Goal: Task Accomplishment & Management: Manage account settings

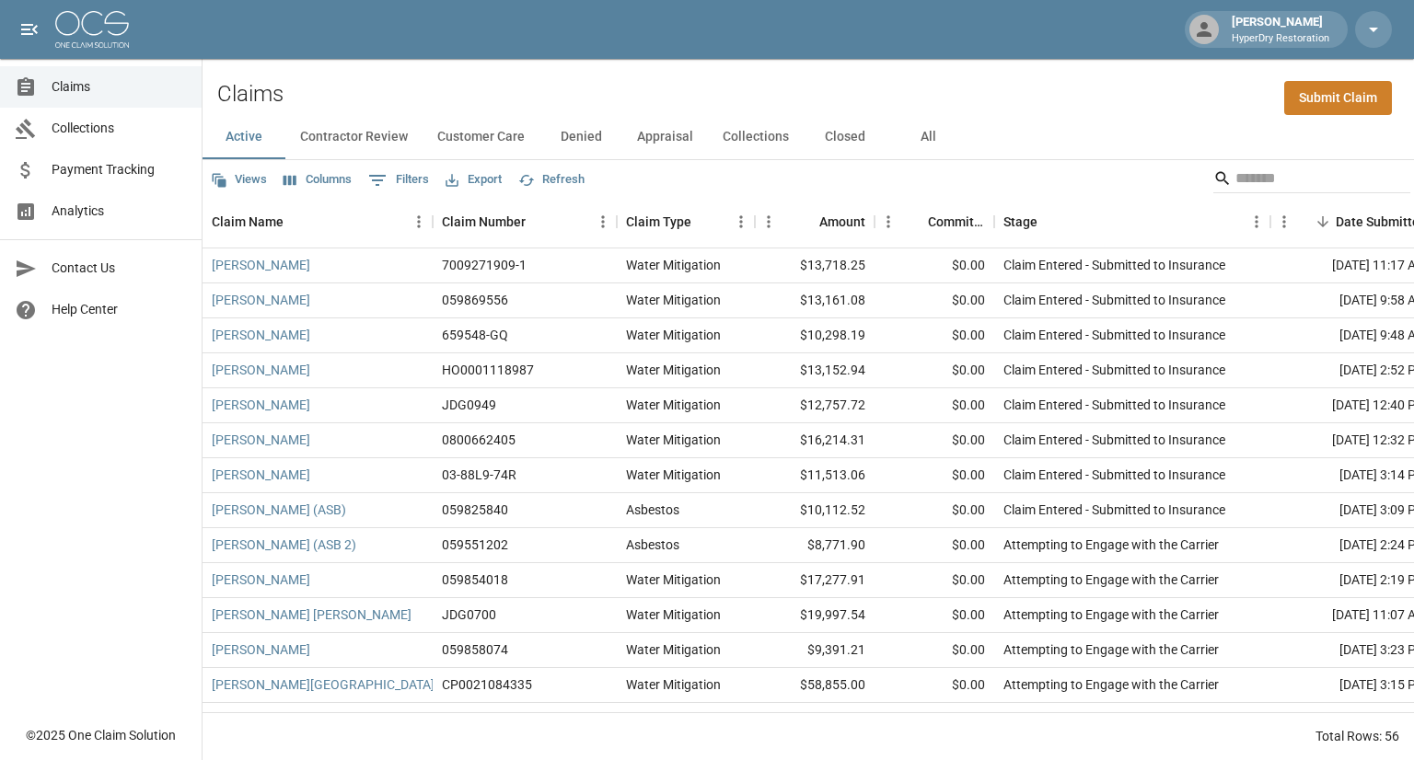
click at [107, 133] on span "Collections" at bounding box center [119, 128] width 135 height 19
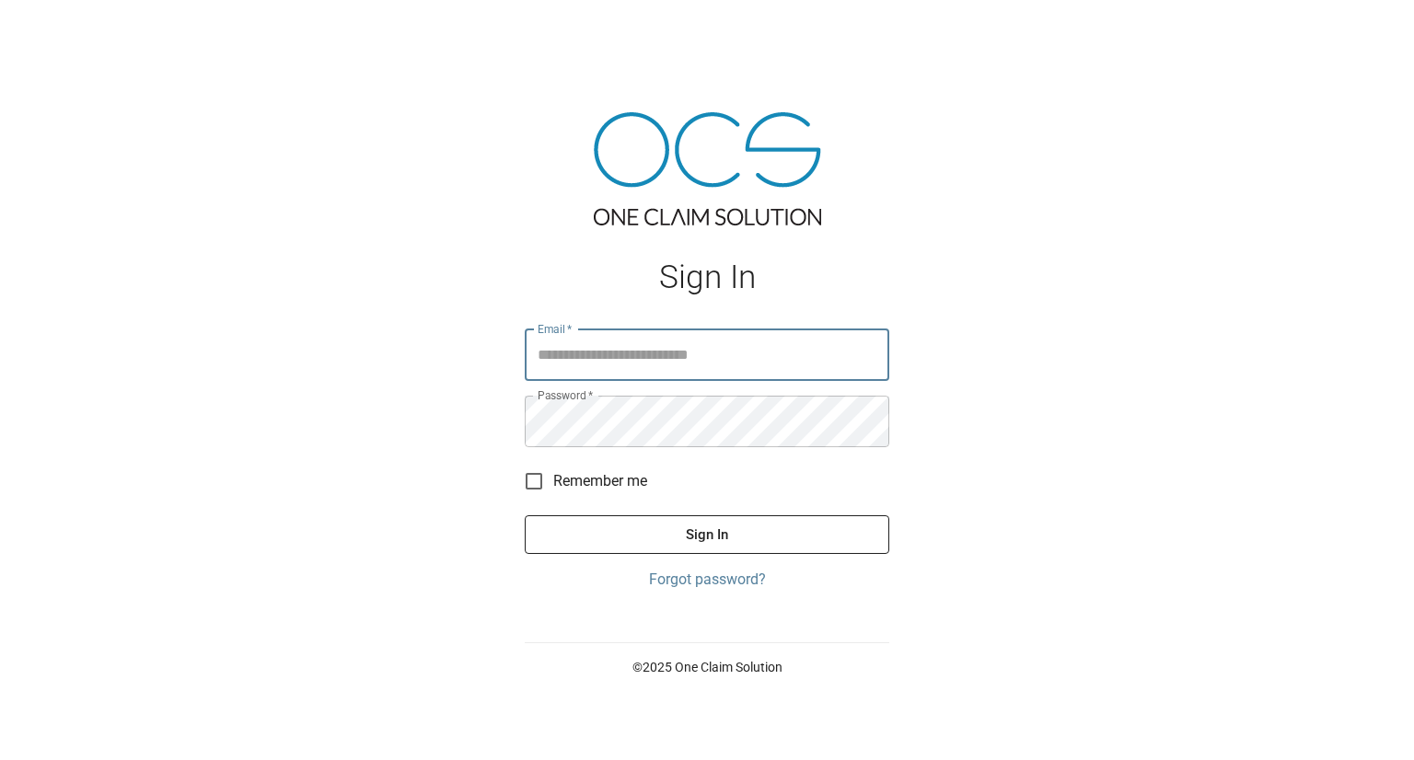
type input "**********"
click at [637, 531] on button "Sign In" at bounding box center [707, 534] width 364 height 39
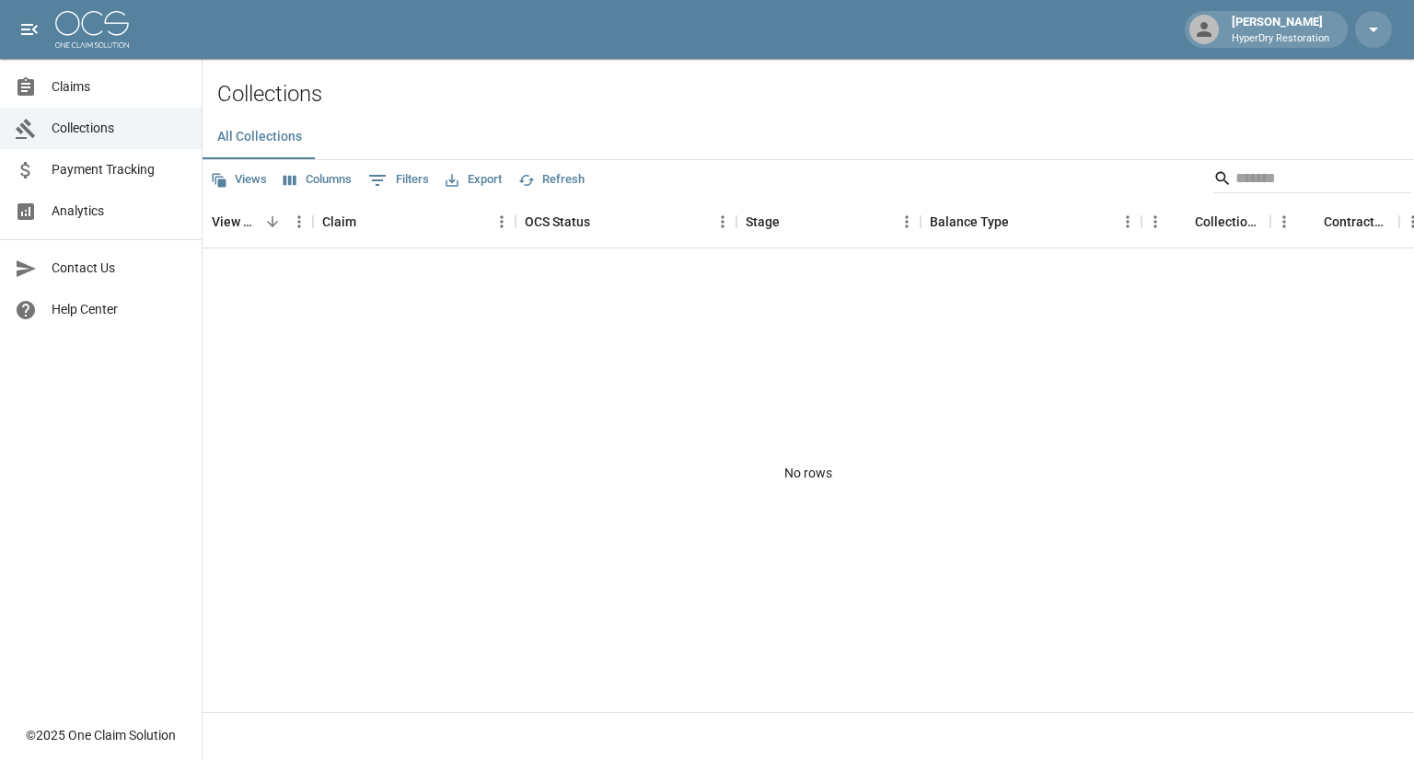
click at [92, 86] on span "Claims" at bounding box center [119, 86] width 135 height 19
